Goal: Information Seeking & Learning: Learn about a topic

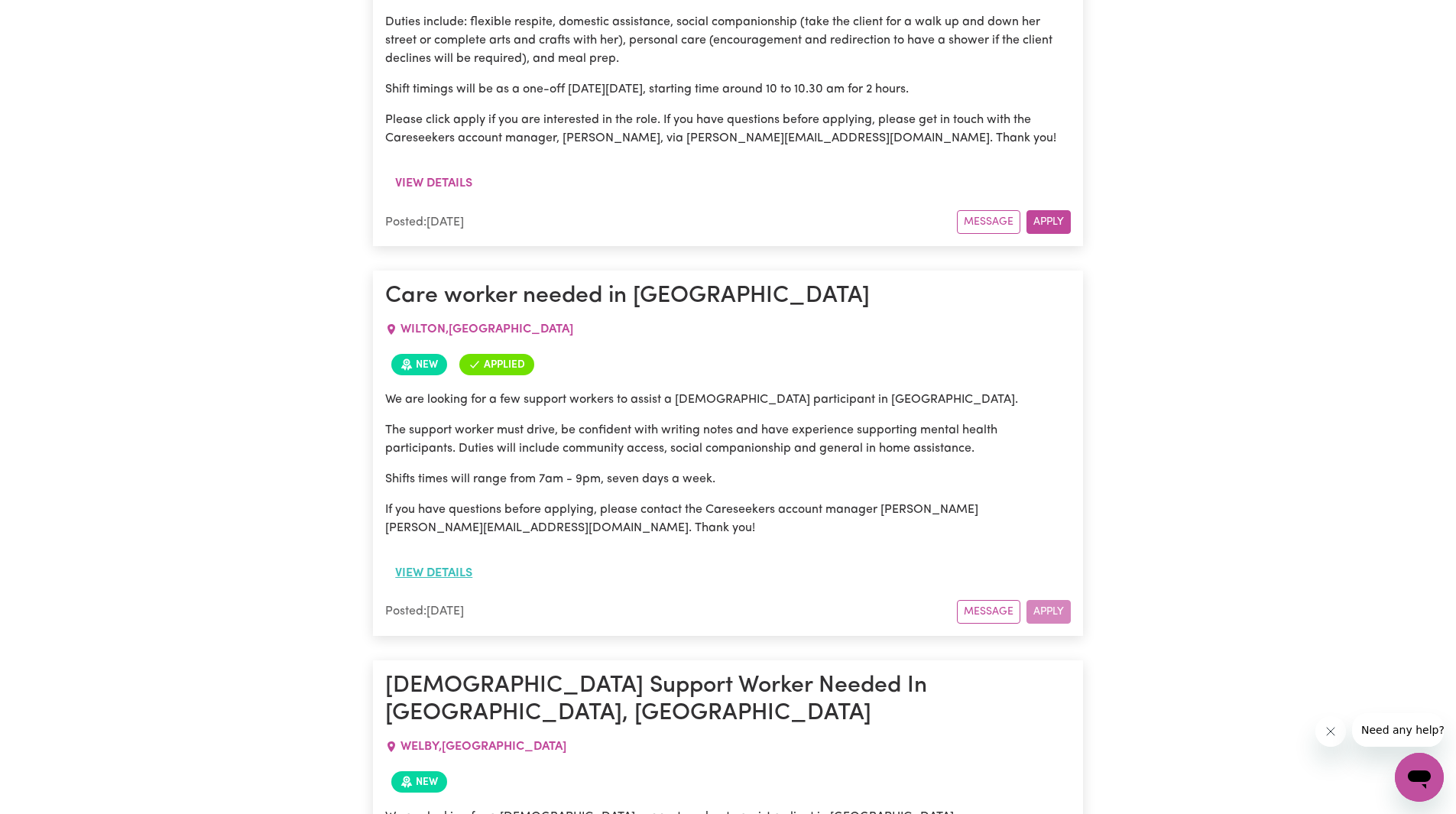
scroll to position [1452, 0]
click at [444, 558] on button "View details" at bounding box center [434, 573] width 97 height 29
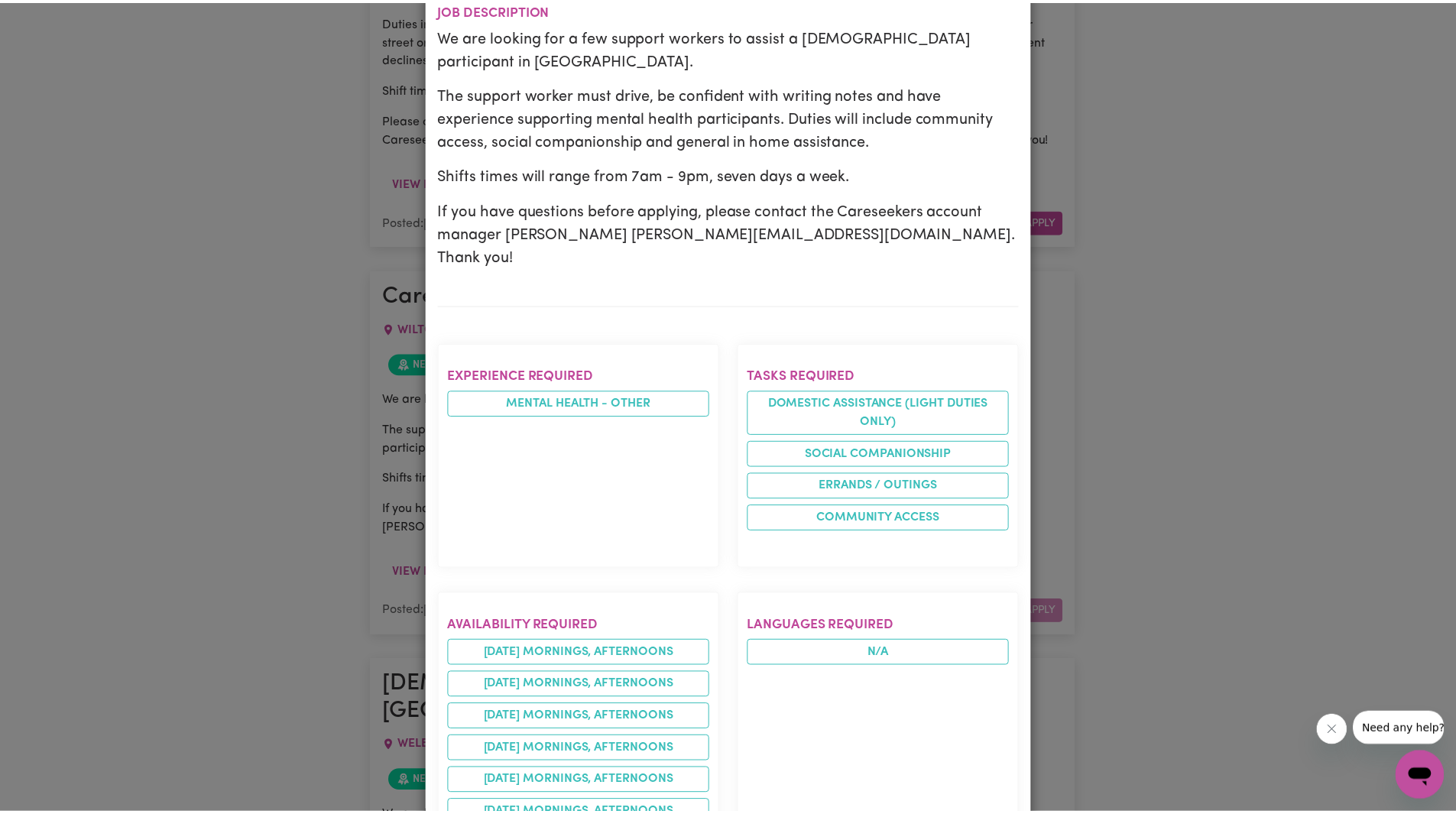
scroll to position [0, 0]
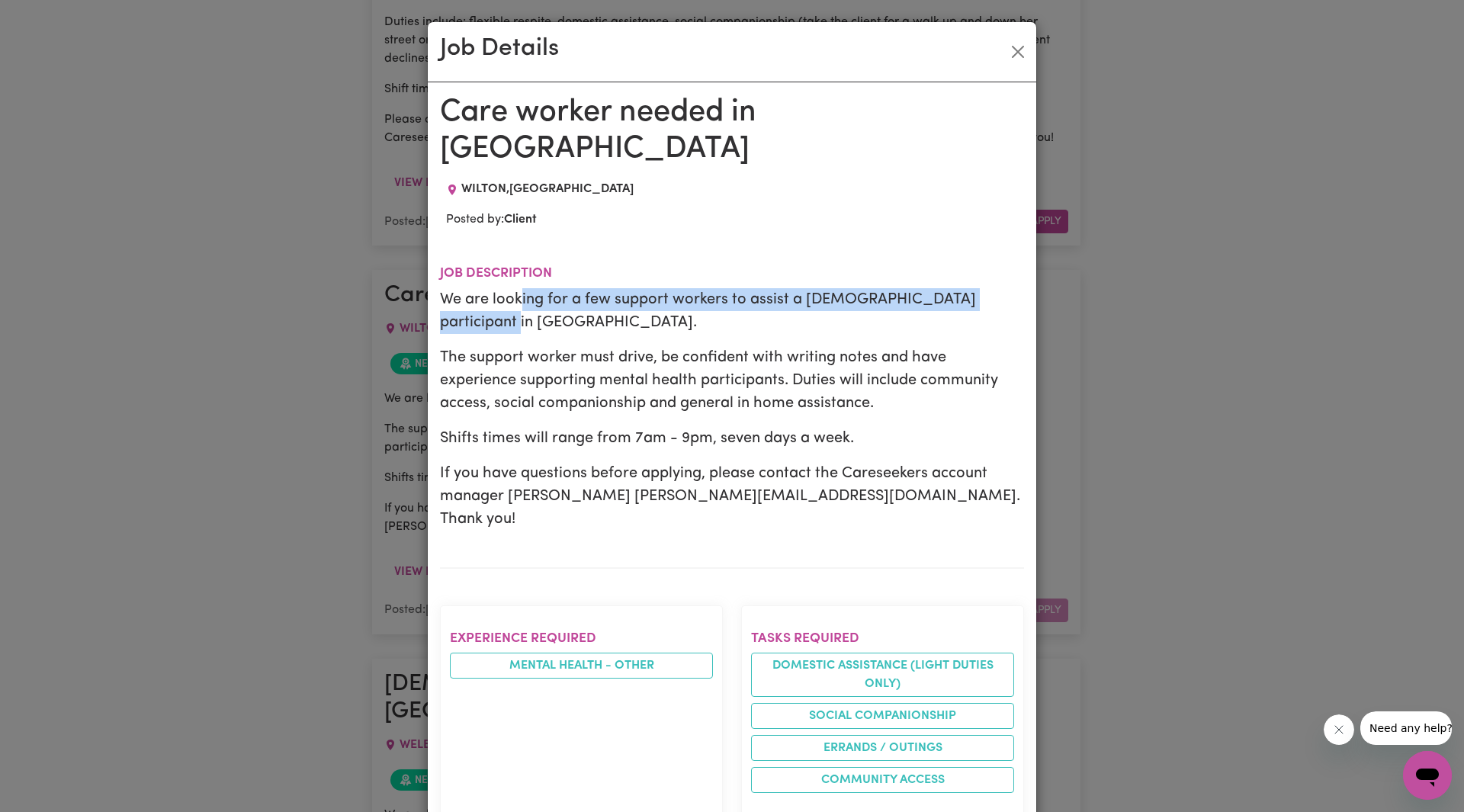
drag, startPoint x: 540, startPoint y: 259, endPoint x: 872, endPoint y: 289, distance: 333.4
click at [867, 291] on p "We are looking for a few support workers to assist a [DEMOGRAPHIC_DATA] partici…" at bounding box center [732, 311] width 585 height 45
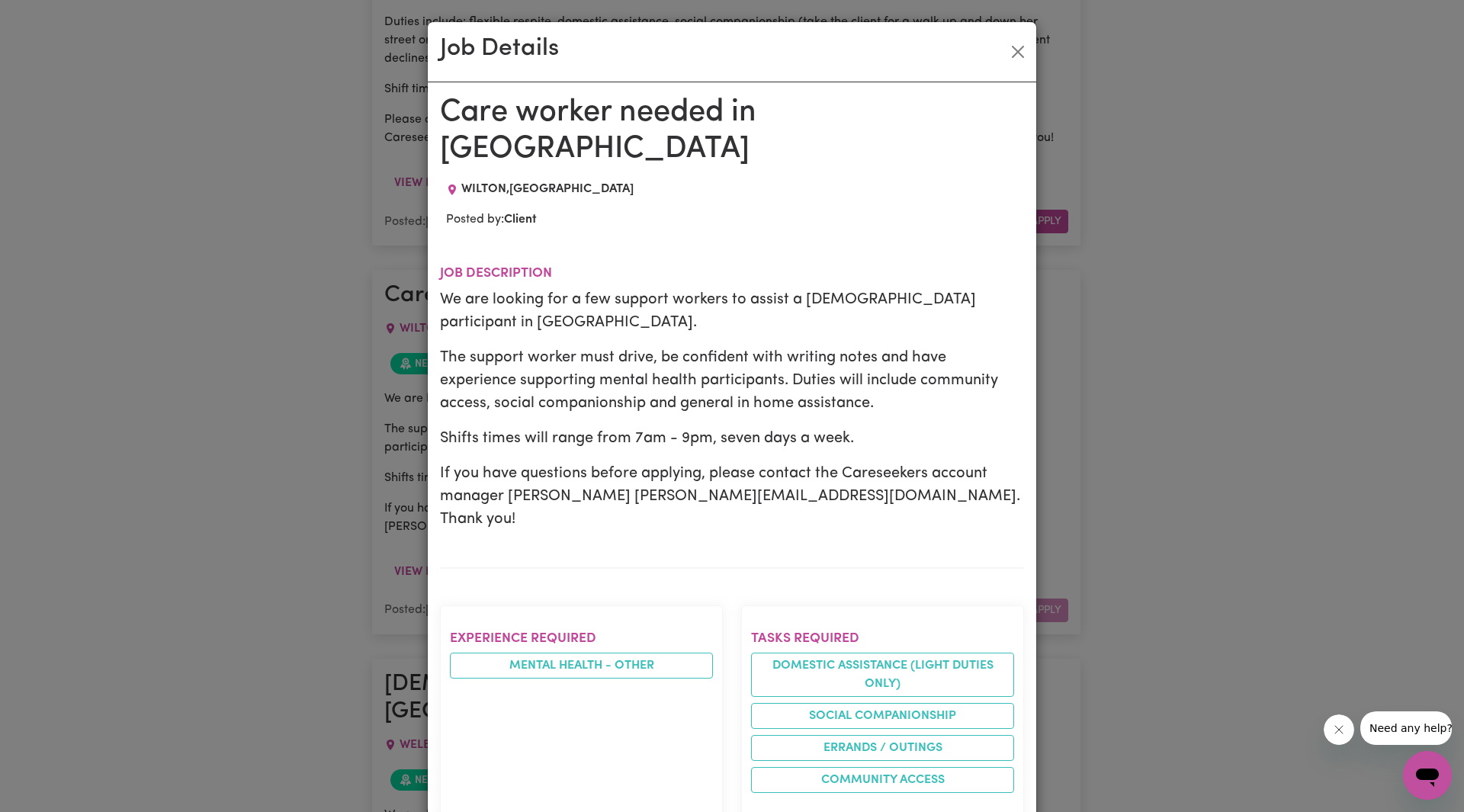
click at [885, 346] on p "The support worker must drive, be confident with writing notes and have experie…" at bounding box center [732, 380] width 585 height 68
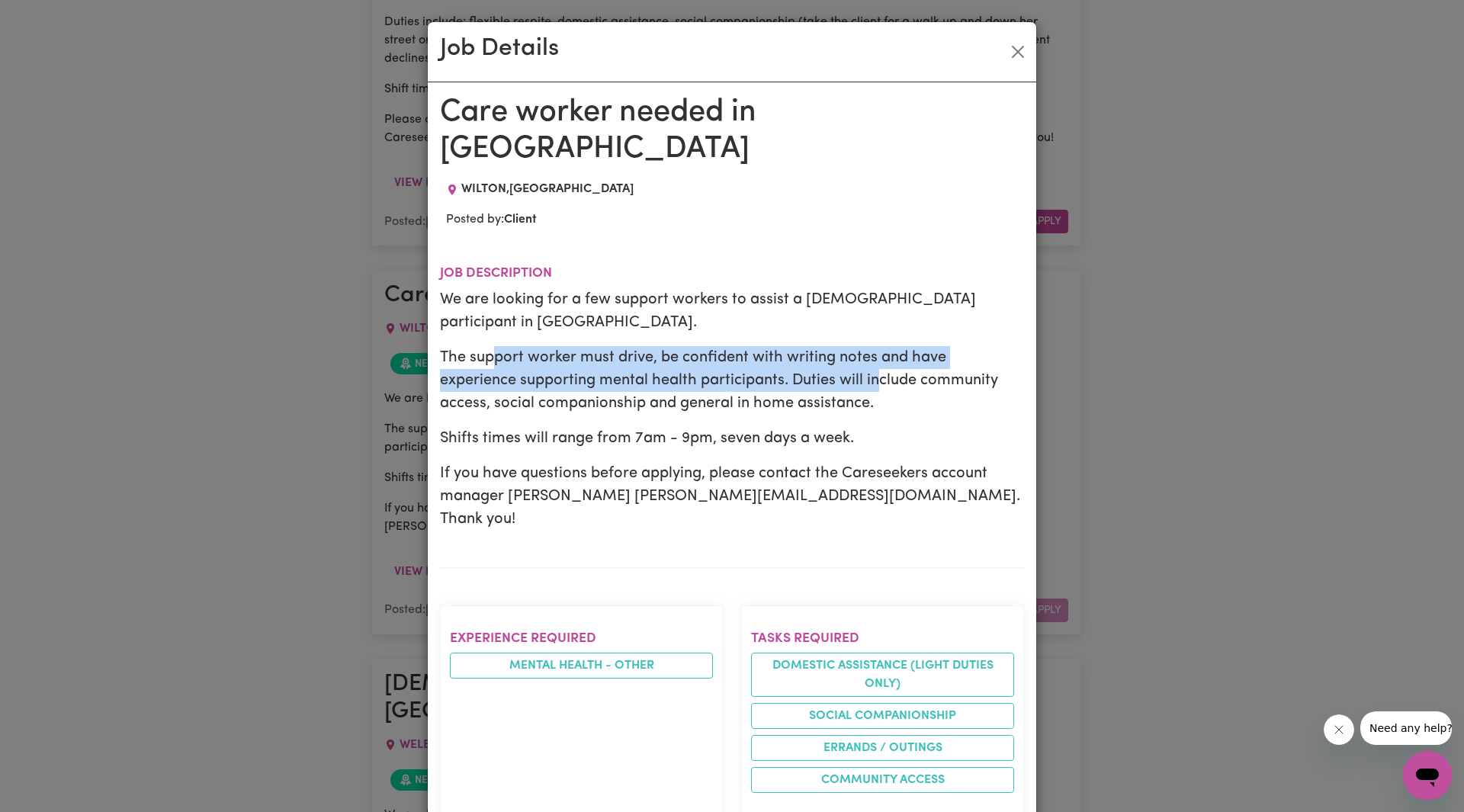
drag, startPoint x: 484, startPoint y: 323, endPoint x: 868, endPoint y: 347, distance: 384.7
click at [874, 346] on p "The support worker must drive, be confident with writing notes and have experie…" at bounding box center [732, 380] width 585 height 68
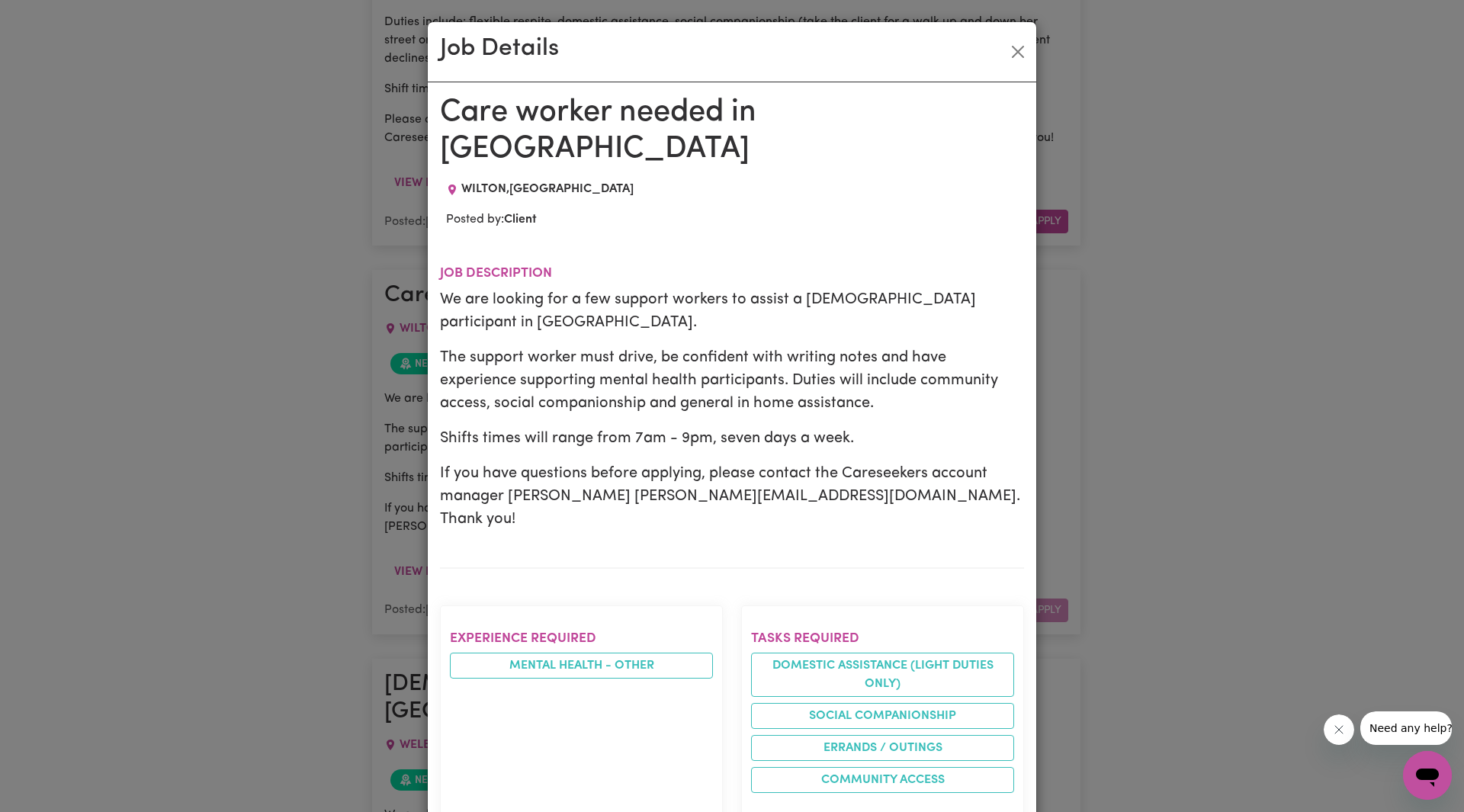
click at [833, 385] on div "We are looking for a few support workers to assist a [DEMOGRAPHIC_DATA] partici…" at bounding box center [732, 409] width 585 height 243
click at [1017, 51] on button "Close" at bounding box center [1019, 52] width 25 height 25
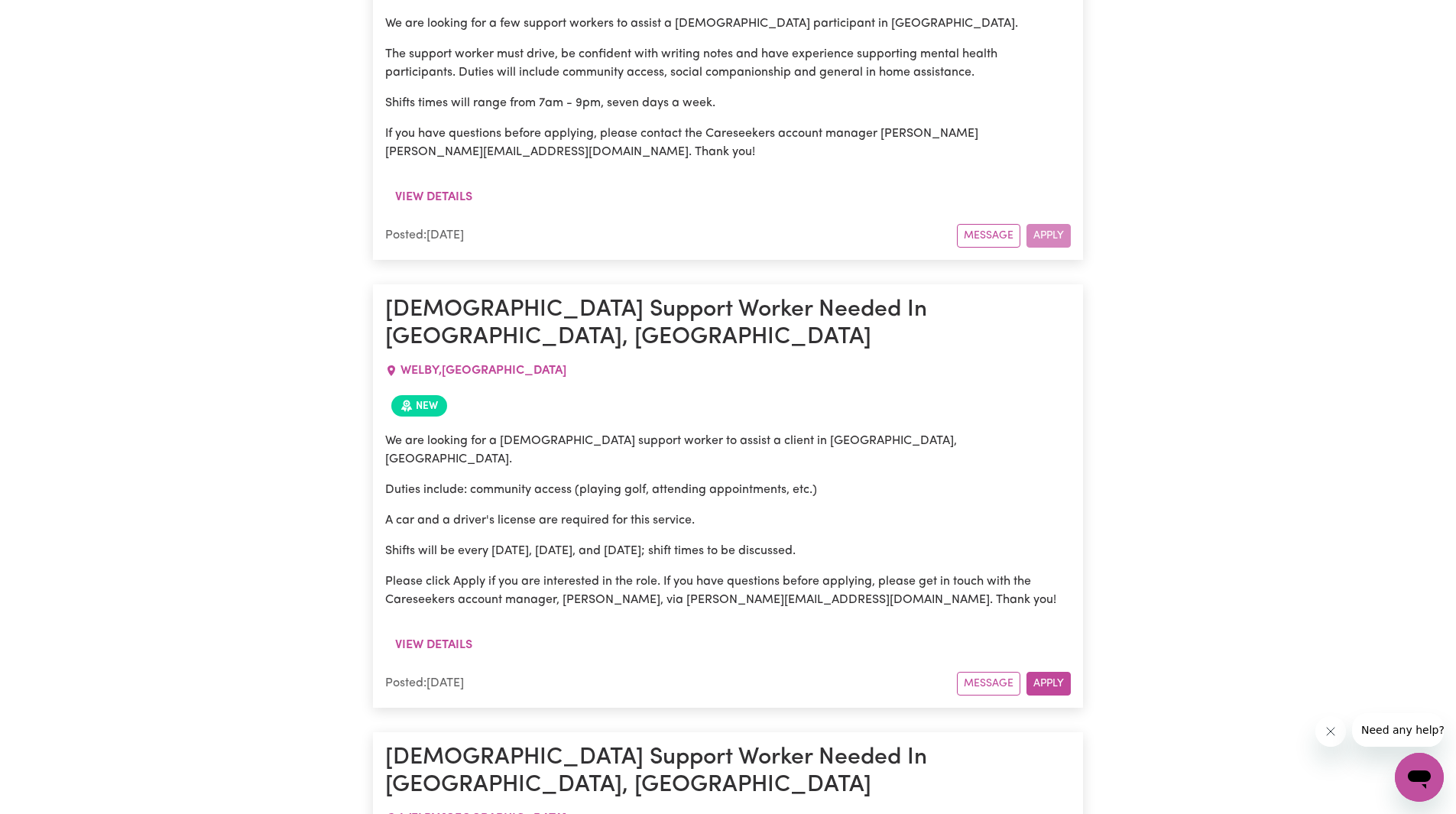
scroll to position [1835, 0]
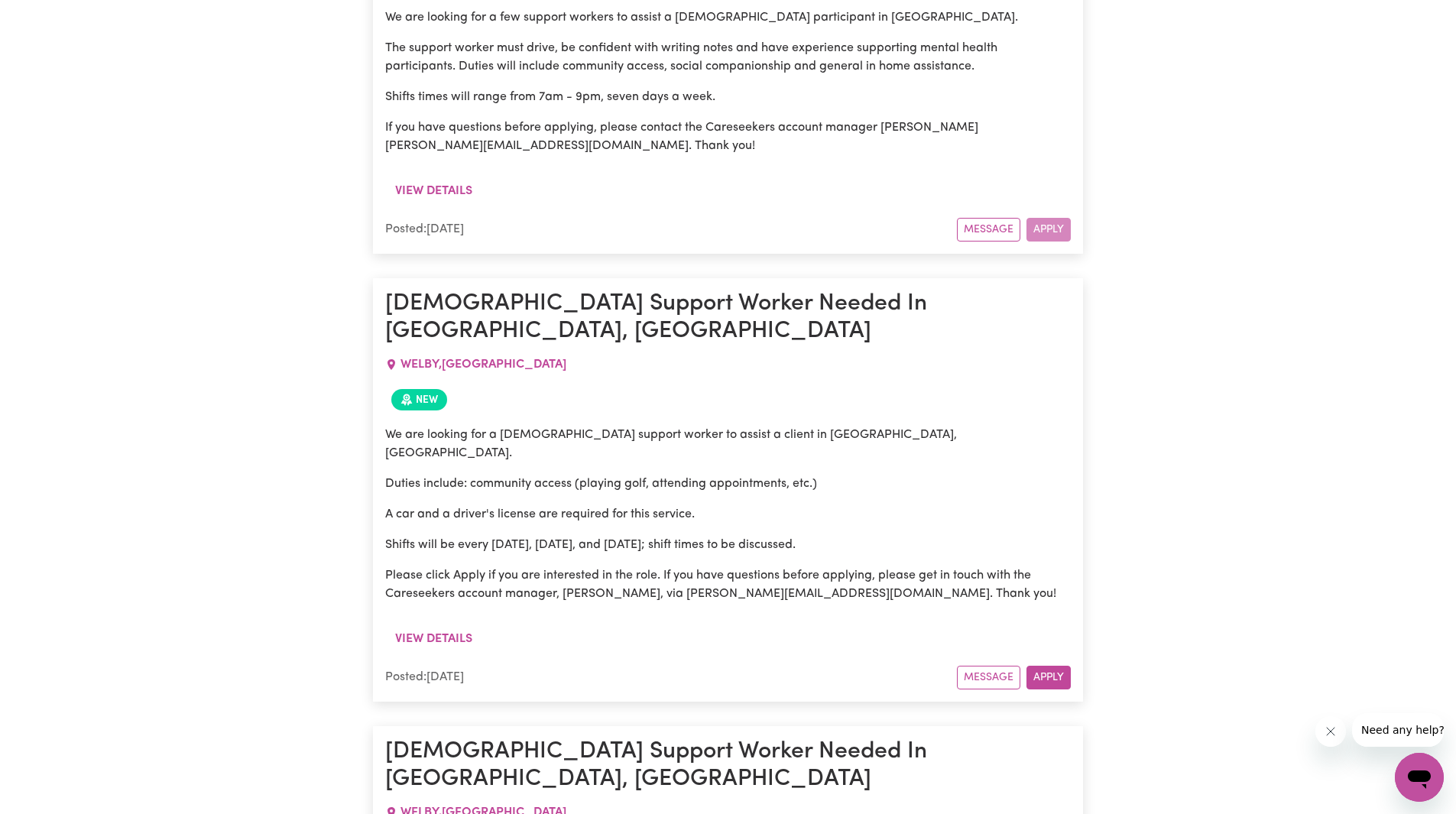
click at [421, 358] on span "WELBY , [GEOGRAPHIC_DATA]" at bounding box center [483, 364] width 166 height 12
copy span "WELBY"
